Goal: Task Accomplishment & Management: Complete application form

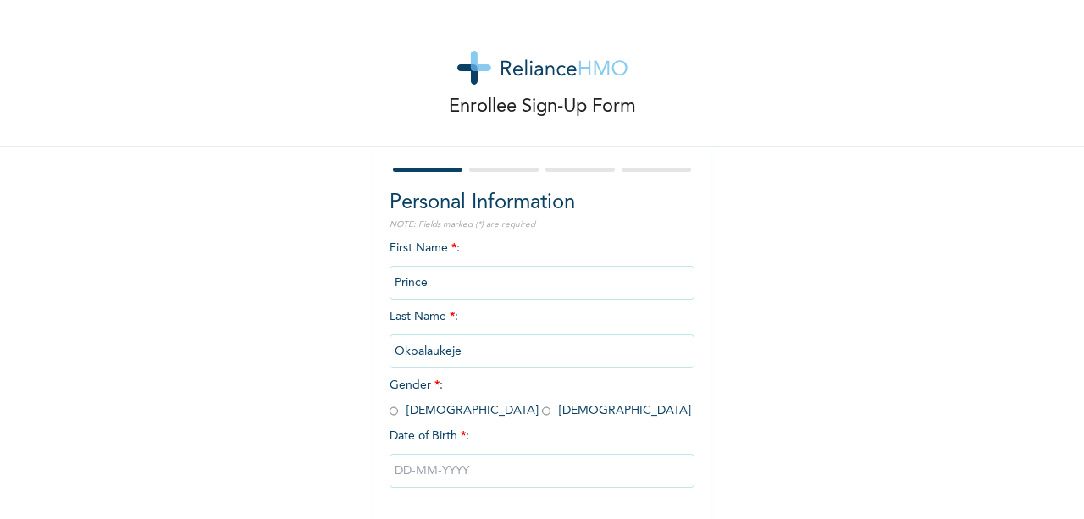
scroll to position [78, 0]
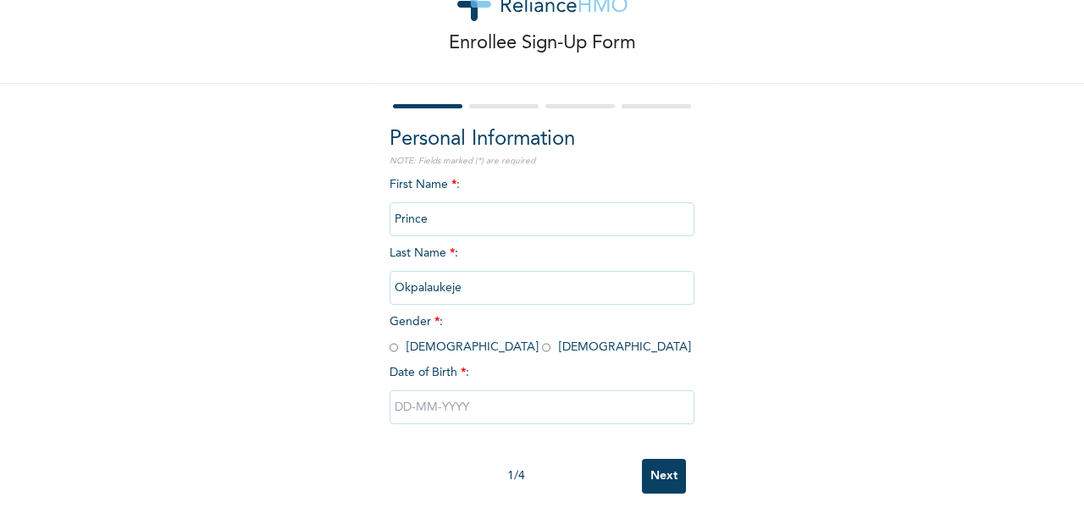
click at [389, 340] on input "radio" at bounding box center [393, 348] width 8 height 16
radio input "true"
click at [439, 404] on input "text" at bounding box center [541, 407] width 305 height 34
select select "7"
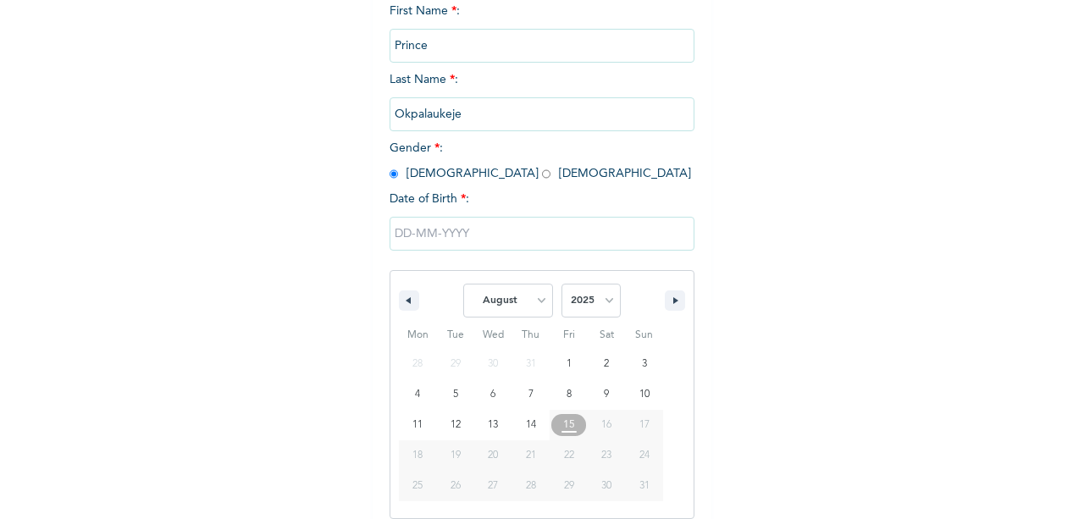
scroll to position [251, 0]
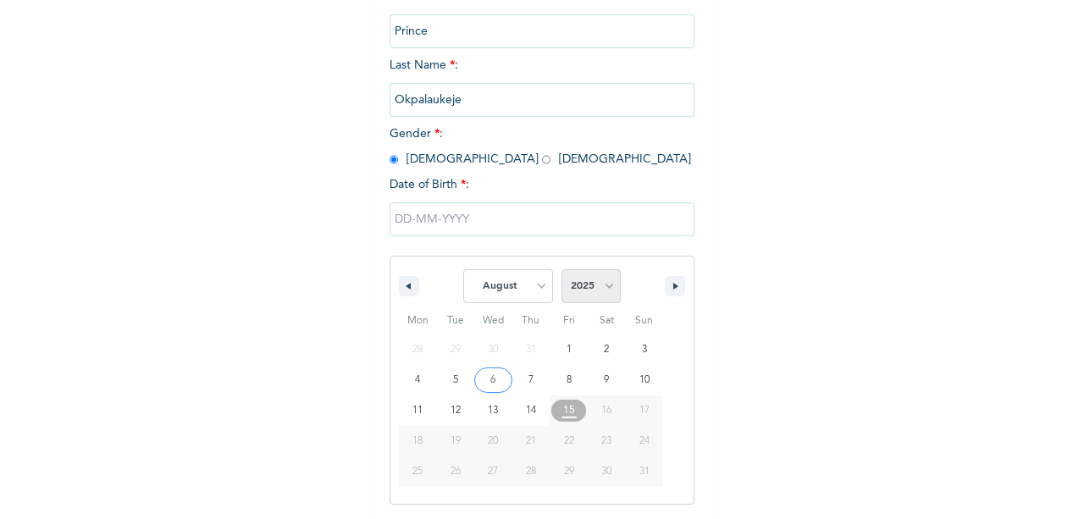
click at [589, 284] on select "2025 2024 2023 2022 2021 2020 2019 2018 2017 2016 2015 2014 2013 2012 2011 2010…" at bounding box center [590, 286] width 59 height 34
select select "1998"
click at [561, 271] on select "2025 2024 2023 2022 2021 2020 2019 2018 2017 2016 2015 2014 2013 2012 2011 2010…" at bounding box center [590, 286] width 59 height 34
type input "[DATE]"
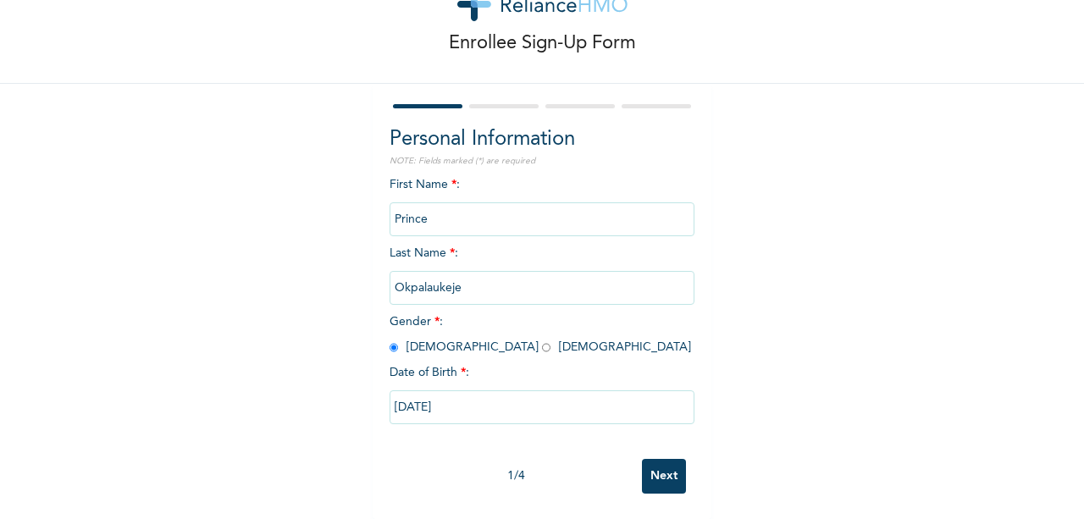
click at [650, 459] on input "Next" at bounding box center [664, 476] width 44 height 35
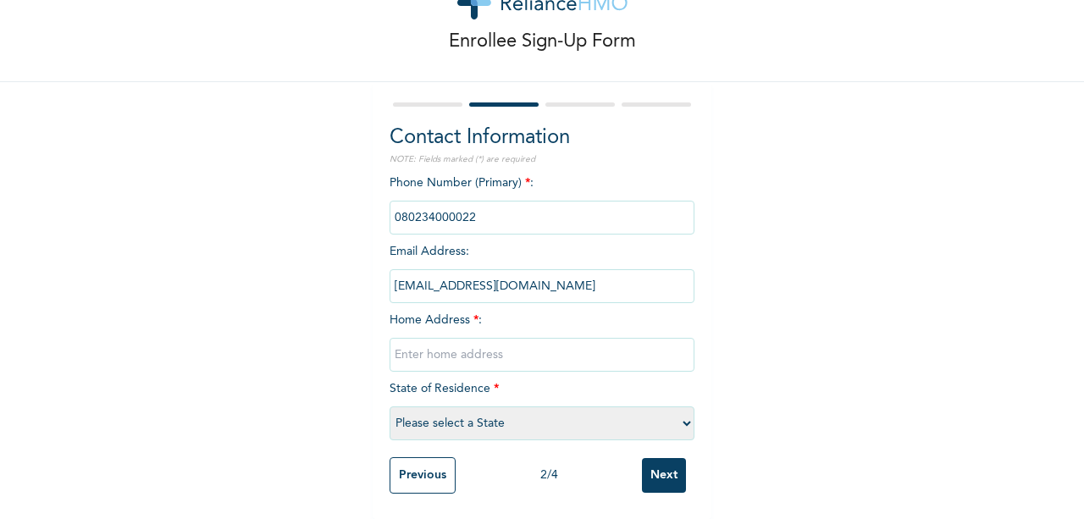
click at [483, 212] on input "phone" at bounding box center [541, 218] width 305 height 34
click at [483, 201] on input "phone" at bounding box center [541, 218] width 305 height 34
click at [474, 205] on input "phone" at bounding box center [541, 218] width 305 height 34
click at [483, 202] on input "phone" at bounding box center [541, 218] width 305 height 34
click at [457, 214] on input "phone" at bounding box center [541, 218] width 305 height 34
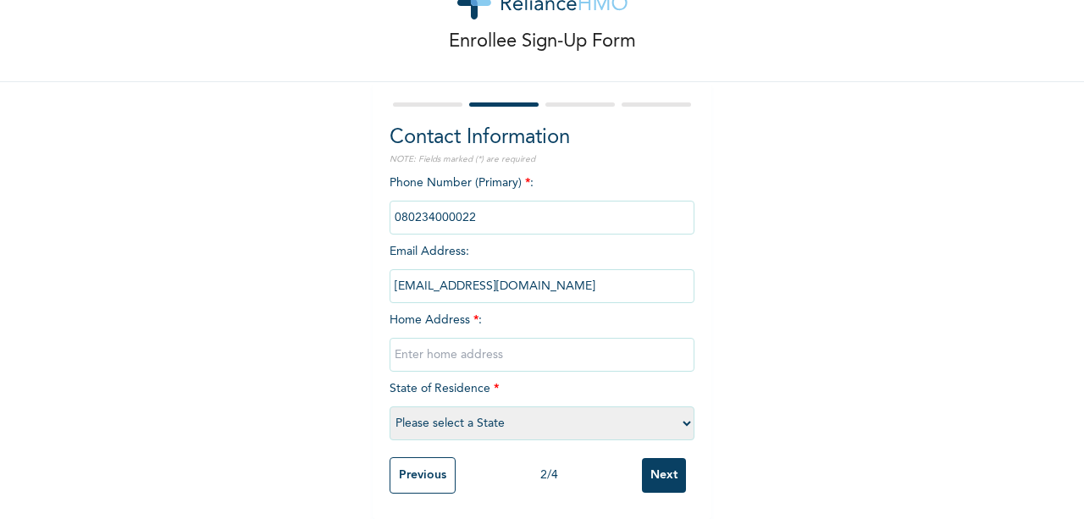
click at [469, 207] on input "phone" at bounding box center [541, 218] width 305 height 34
click at [454, 340] on input "text" at bounding box center [541, 355] width 305 height 34
click at [659, 341] on input "Kubwa Phase 4 Navy Quarters, [GEOGRAPHIC_DATA], [GEOGRAPHIC_DATA]" at bounding box center [541, 355] width 305 height 34
type input "Kubwa Phase 4 Navy Quarters, [GEOGRAPHIC_DATA], [GEOGRAPHIC_DATA], [GEOGRAPHIC_…"
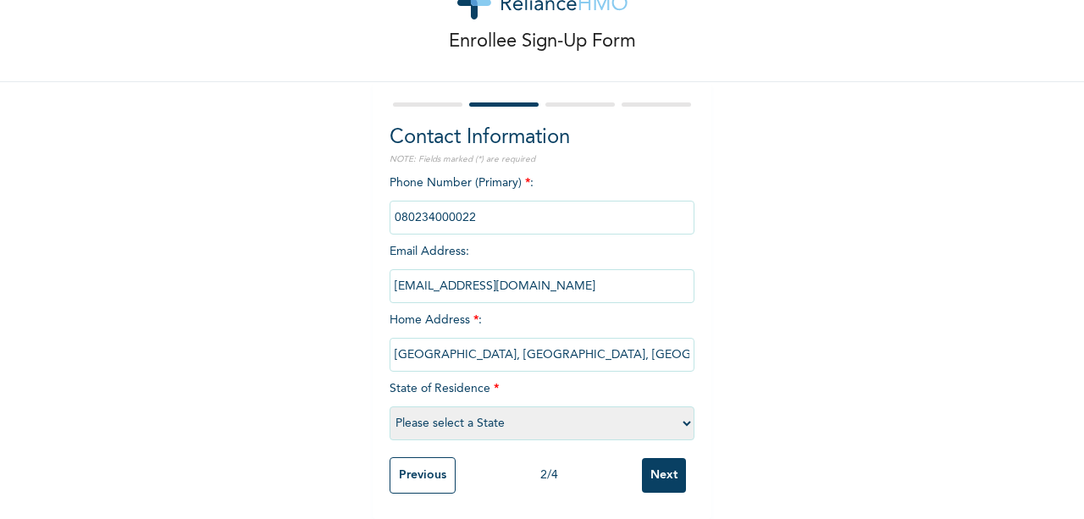
scroll to position [0, 0]
click at [488, 411] on select "Please select a State [PERSON_NAME] (FCT) [PERSON_NAME] Ibom [GEOGRAPHIC_DATA] …" at bounding box center [541, 423] width 305 height 34
click at [765, 247] on div "Enrollee Sign-Up Form Contact Information NOTE: Fields marked (*) are required …" at bounding box center [542, 227] width 1084 height 584
click at [523, 406] on select "Please select a State [PERSON_NAME] (FCT) [PERSON_NAME] Ibom [GEOGRAPHIC_DATA] …" at bounding box center [541, 423] width 305 height 34
select select "15"
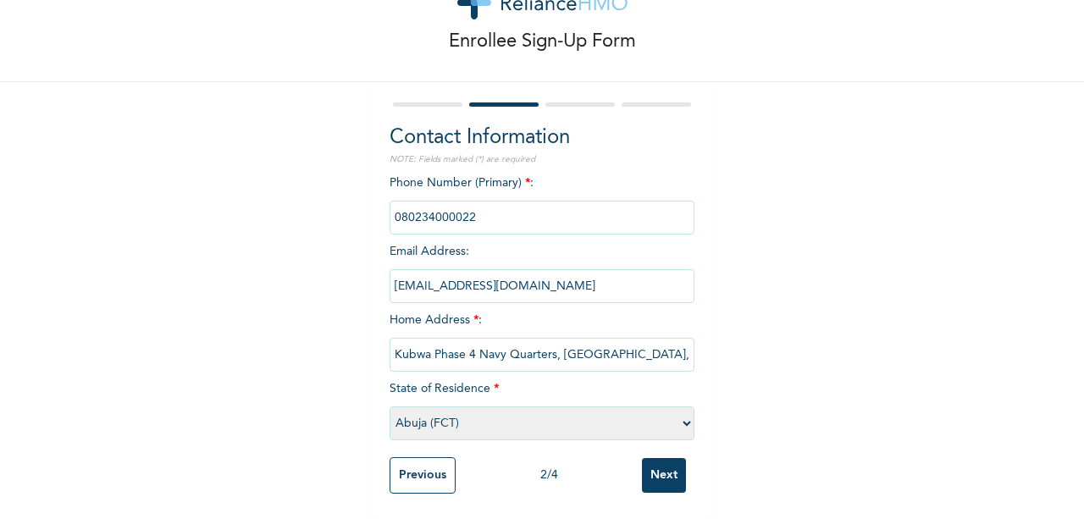
click at [389, 406] on select "Please select a State [PERSON_NAME] (FCT) [PERSON_NAME] Ibom [GEOGRAPHIC_DATA] …" at bounding box center [541, 423] width 305 height 34
click at [488, 201] on input "phone" at bounding box center [541, 218] width 305 height 34
drag, startPoint x: 478, startPoint y: 203, endPoint x: 467, endPoint y: 203, distance: 11.0
click at [476, 203] on input "phone" at bounding box center [541, 218] width 305 height 34
click at [467, 203] on input "phone" at bounding box center [541, 218] width 305 height 34
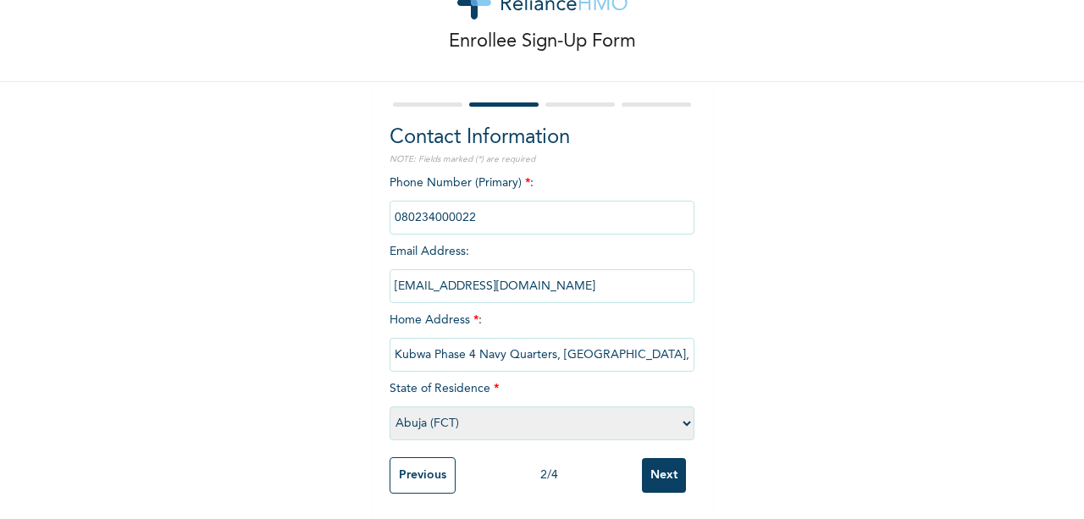
click at [467, 203] on input "phone" at bounding box center [541, 218] width 305 height 34
